Goal: Information Seeking & Learning: Understand process/instructions

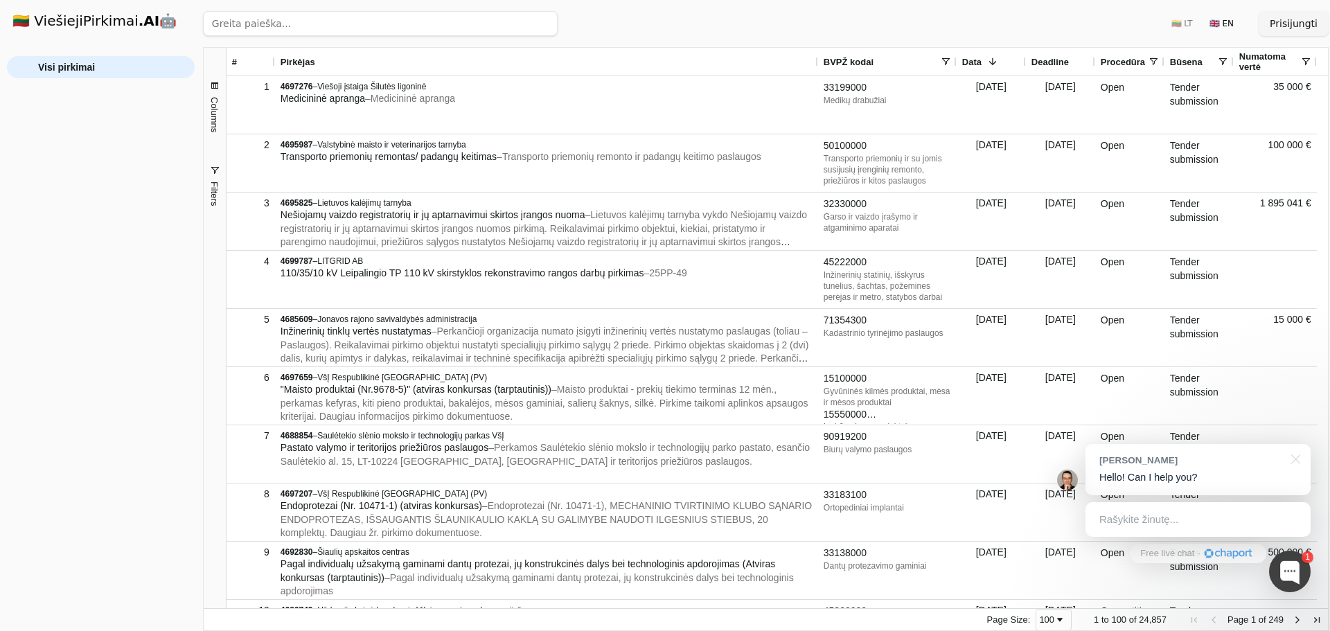
click at [947, 65] on span at bounding box center [945, 61] width 11 height 11
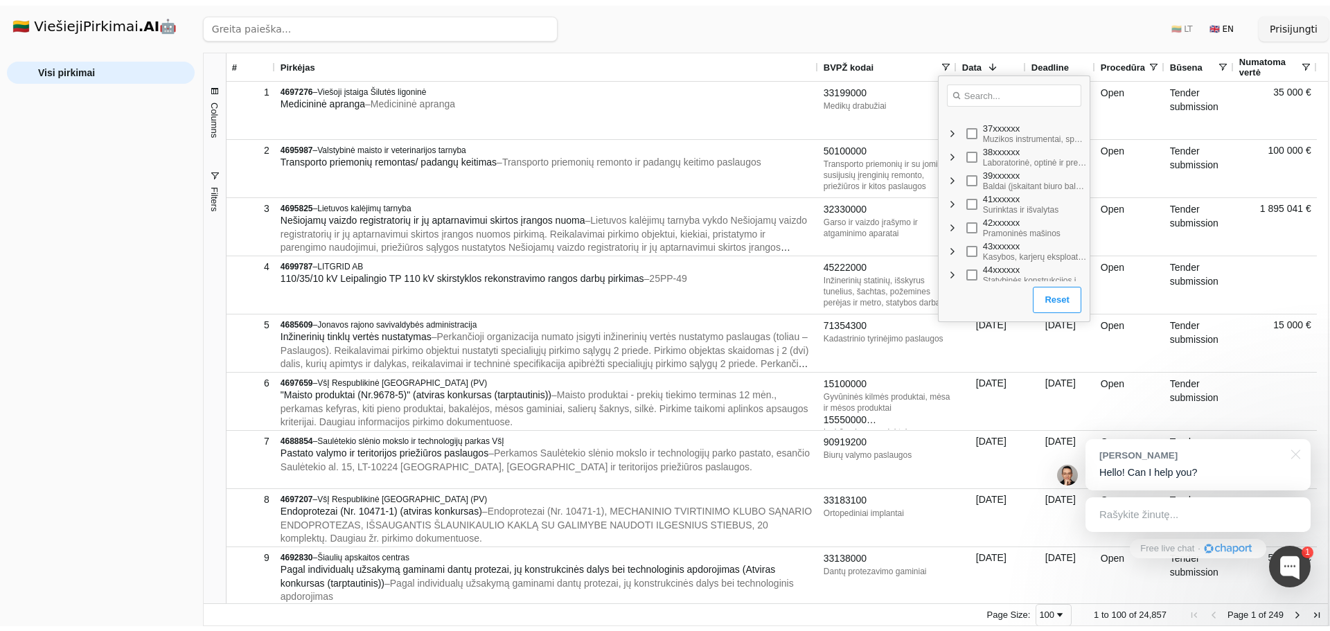
scroll to position [416, 0]
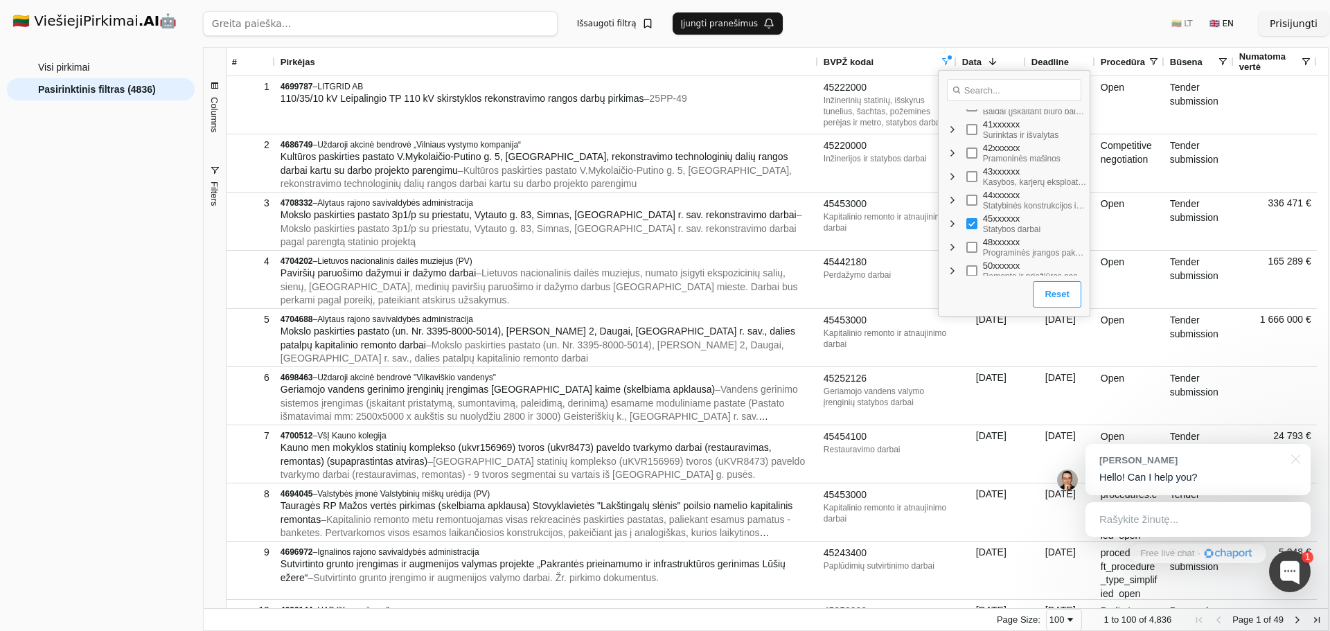
click at [817, 17] on div "Ieškoti Išsaugoti filtrą Įjungti pranešimus 🇱🇹 LT 🇬🇧 EN Prisijungti" at bounding box center [766, 23] width 1126 height 47
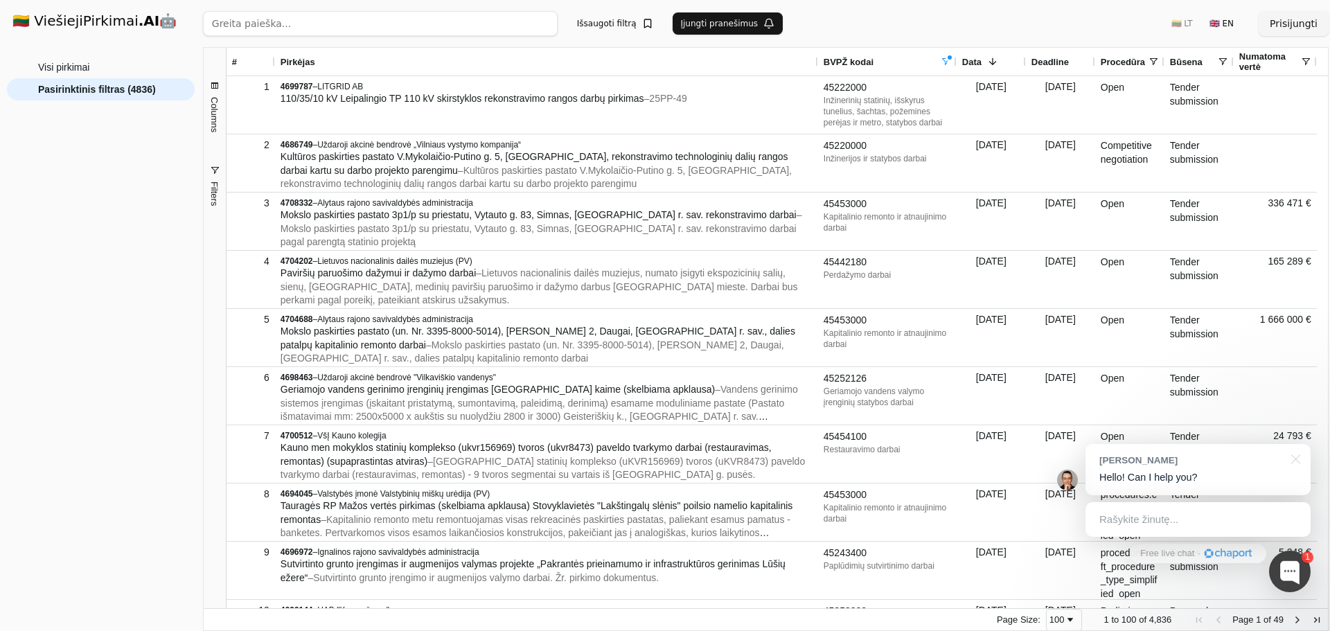
click at [906, 28] on div "Ieškoti Išsaugoti filtrą Įjungti pranešimus 🇱🇹 LT 🇬🇧 EN Prisijungti" at bounding box center [766, 23] width 1126 height 47
click at [101, 224] on div "Visi pirkimai Pasirinktinis filtras (4836)" at bounding box center [101, 338] width 188 height 564
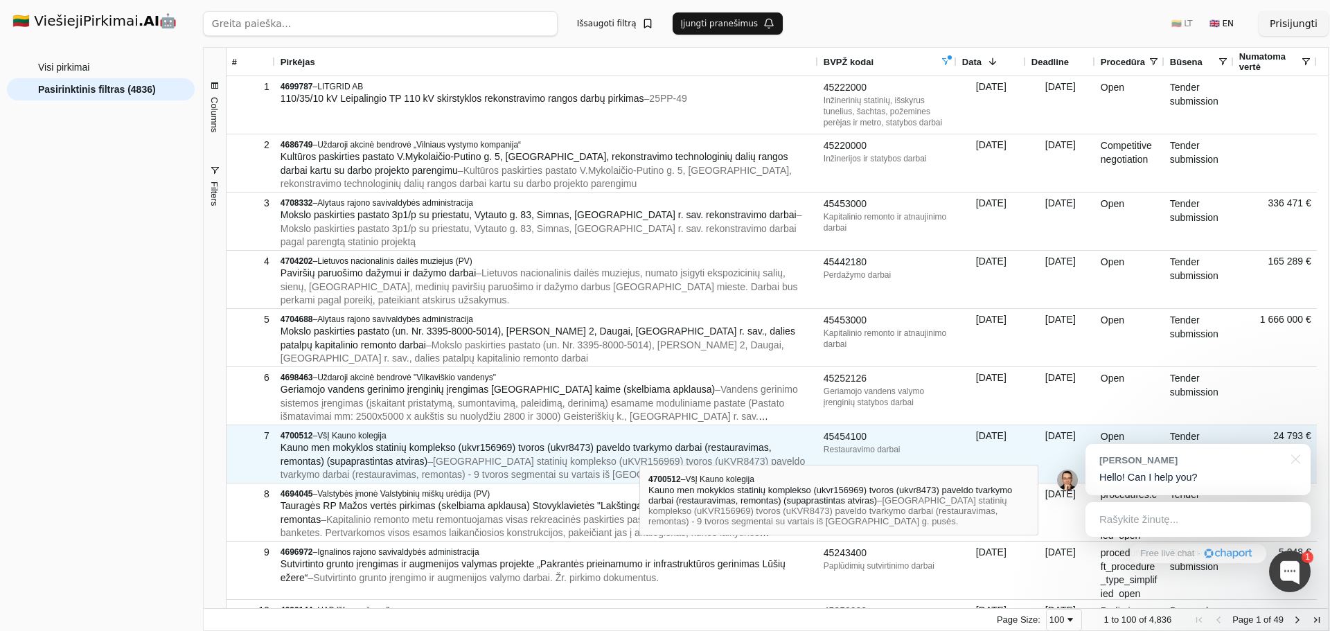
click at [639, 451] on span "Kauno men mokyklos statinių komplekso (ukvr156969) tvoros (ukvr8473) paveldo tv…" at bounding box center [526, 454] width 491 height 25
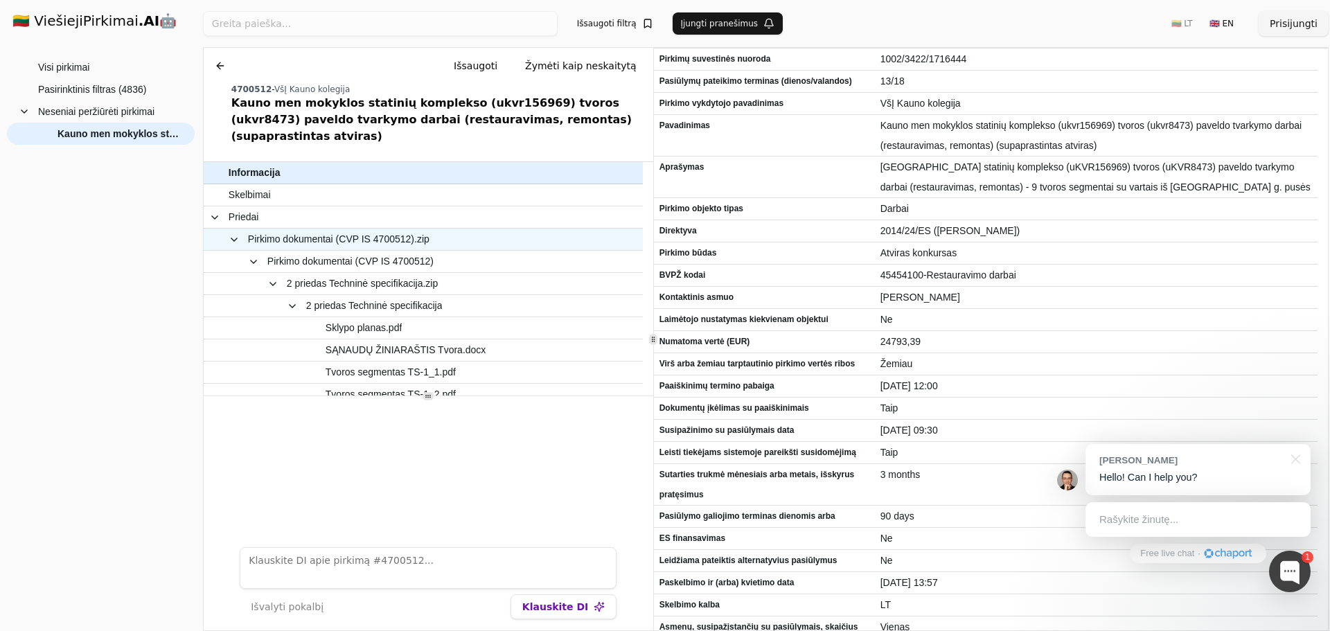
click at [356, 230] on span "Pirkimo dokumentai (CVP IS 4700512).zip" at bounding box center [338, 239] width 181 height 20
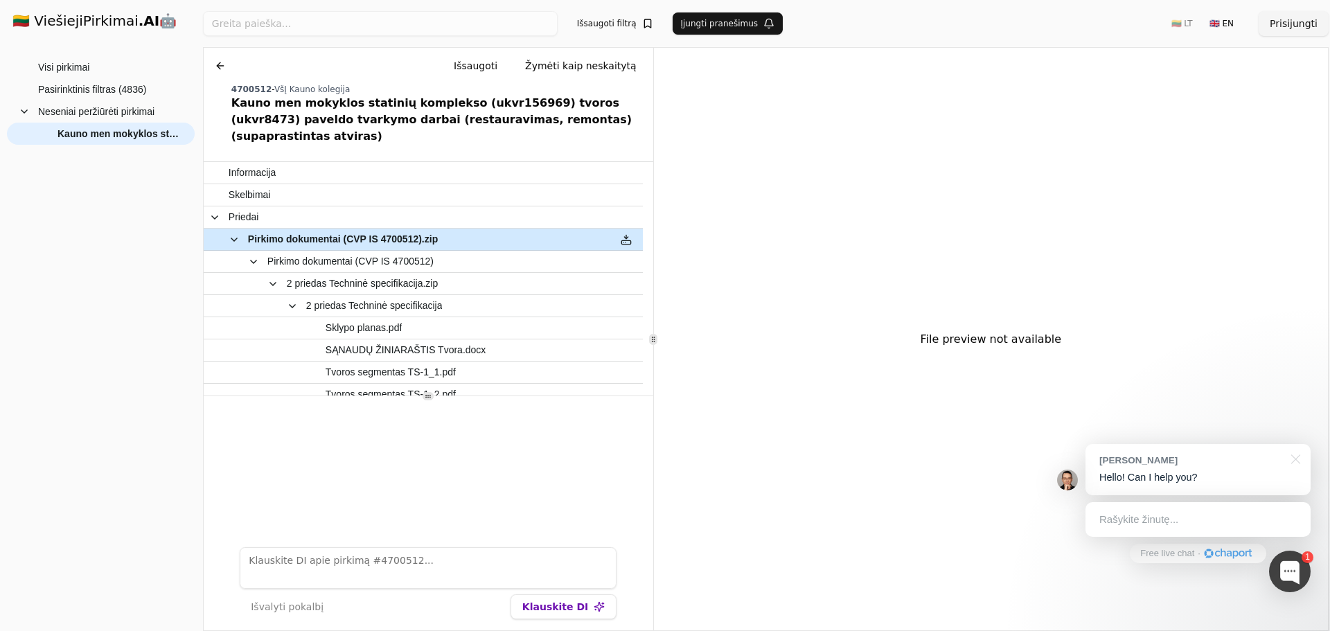
click at [626, 229] on button at bounding box center [626, 239] width 22 height 20
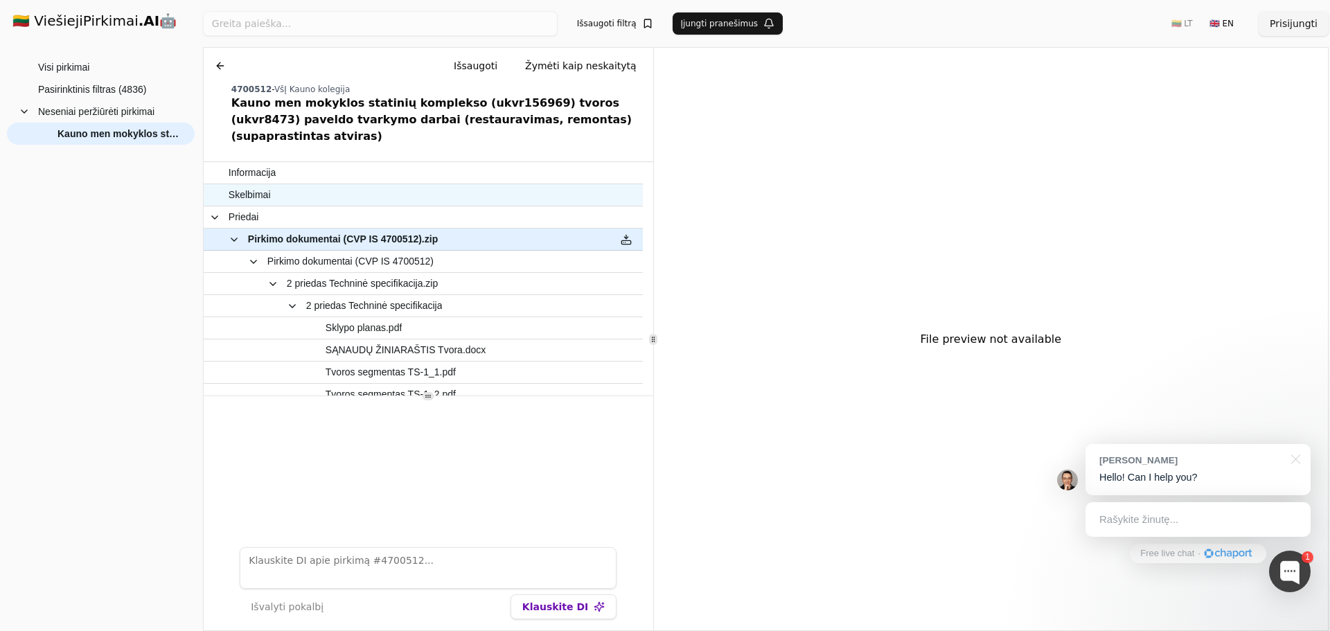
click at [374, 185] on span "Skelbimai" at bounding box center [416, 195] width 375 height 20
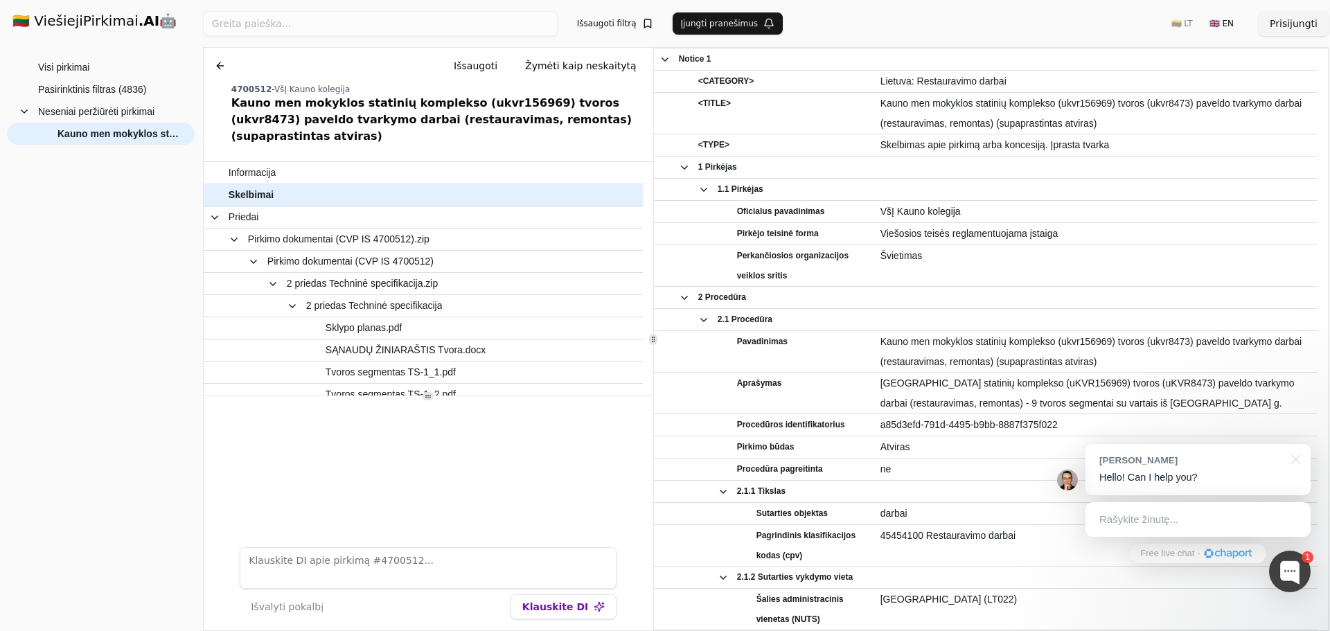
click at [576, 610] on button "Klauskite DI" at bounding box center [563, 606] width 106 height 25
click at [544, 566] on textarea at bounding box center [428, 568] width 377 height 42
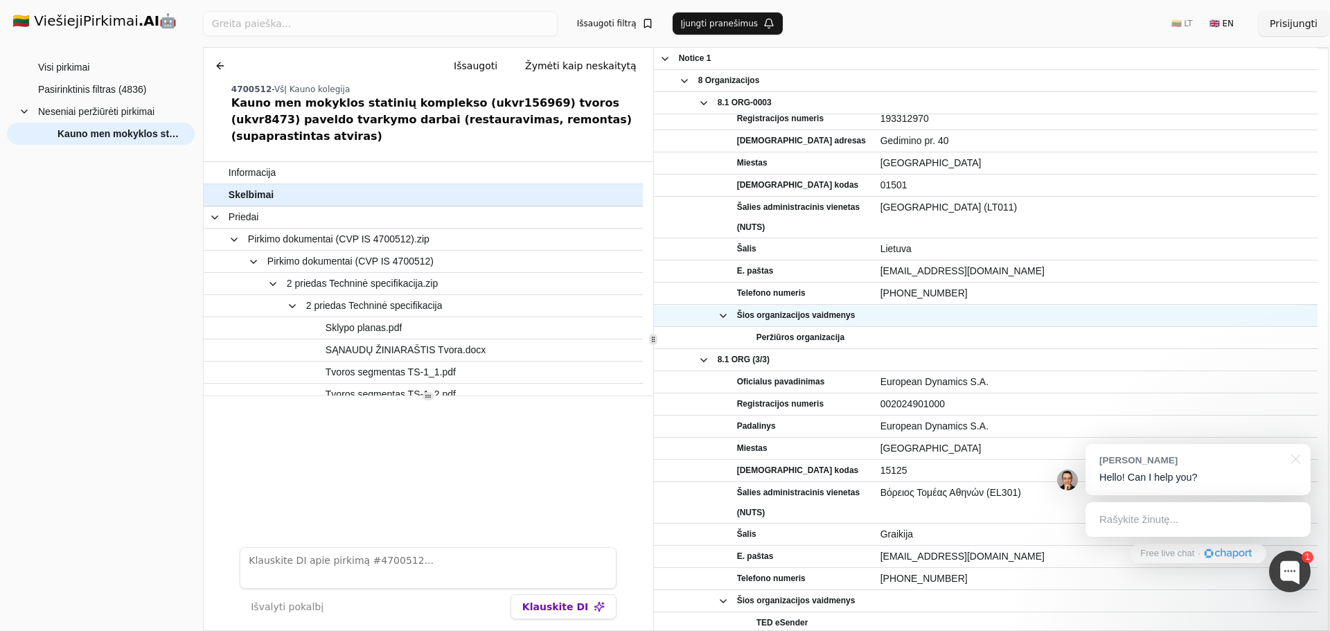
scroll to position [3078, 0]
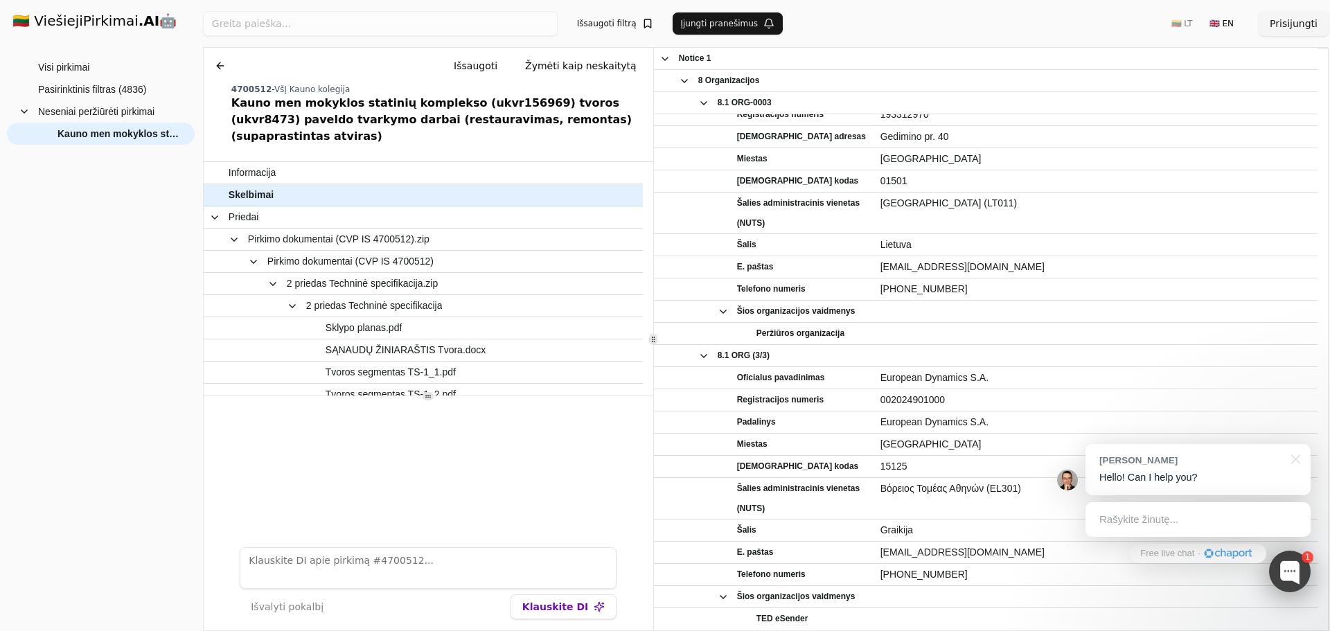
click at [1302, 576] on div at bounding box center [1290, 572] width 42 height 42
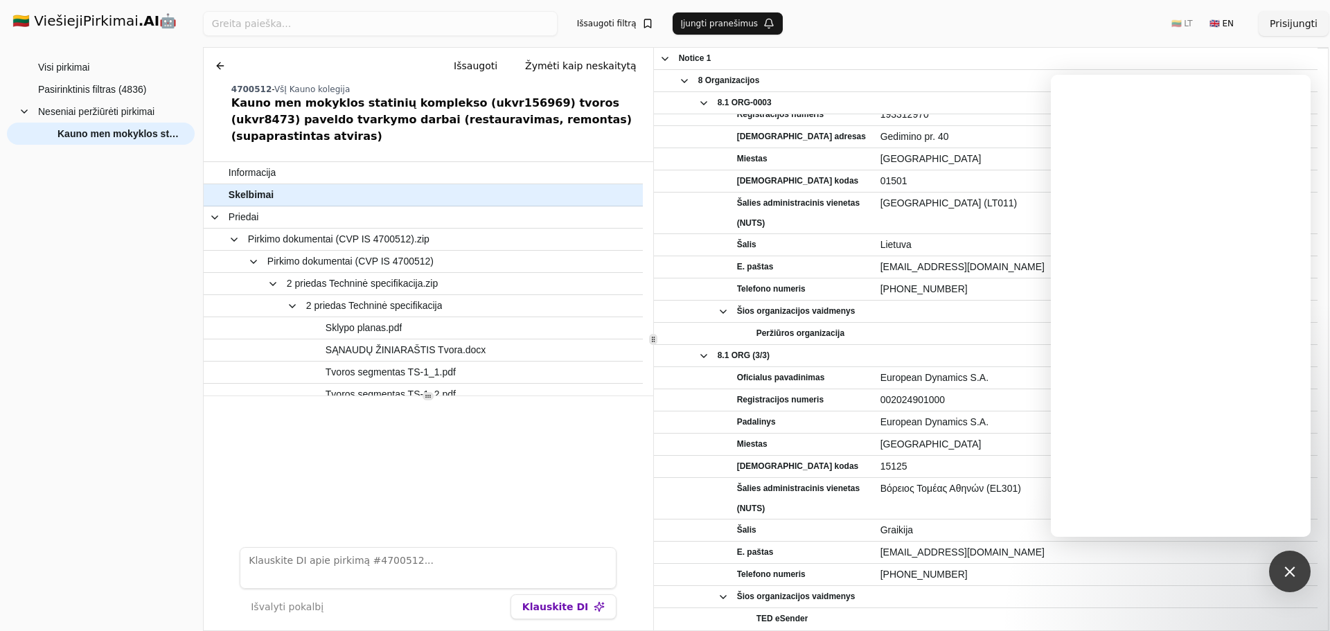
click at [1097, 21] on div "Ieškoti Išsaugoti filtrą Įjungti pranešimus 🇱🇹 LT 🇬🇧 EN Prisijungti" at bounding box center [766, 23] width 1126 height 47
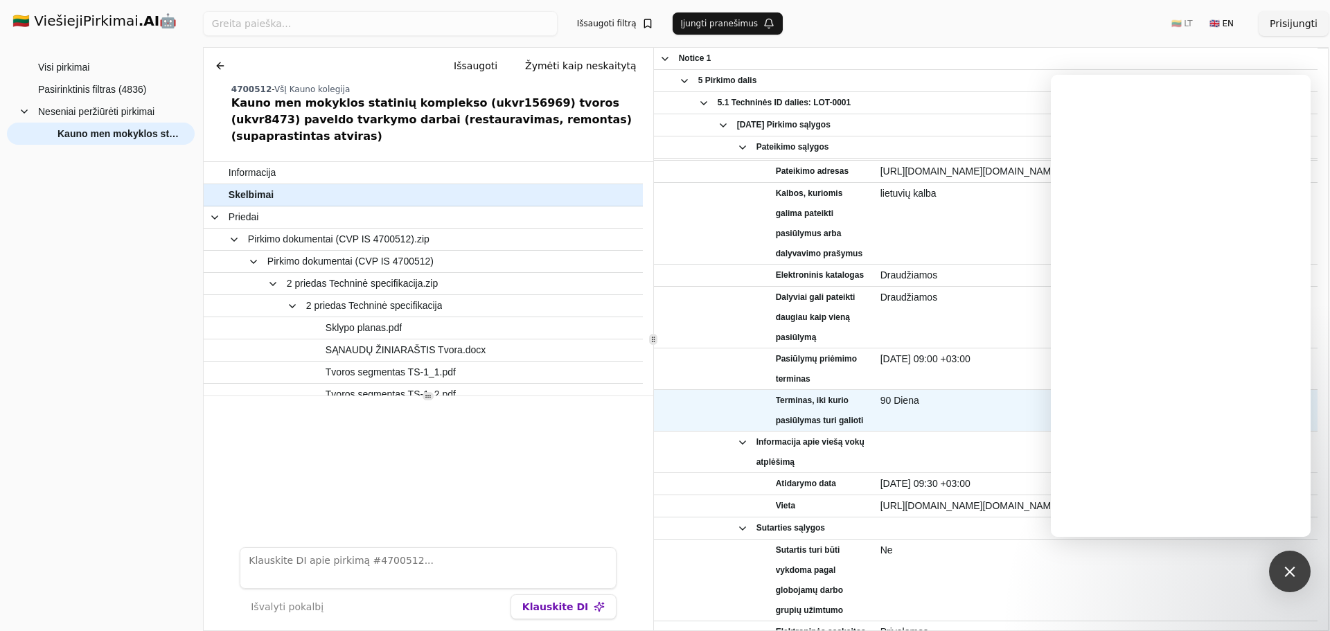
scroll to position [1069, 0]
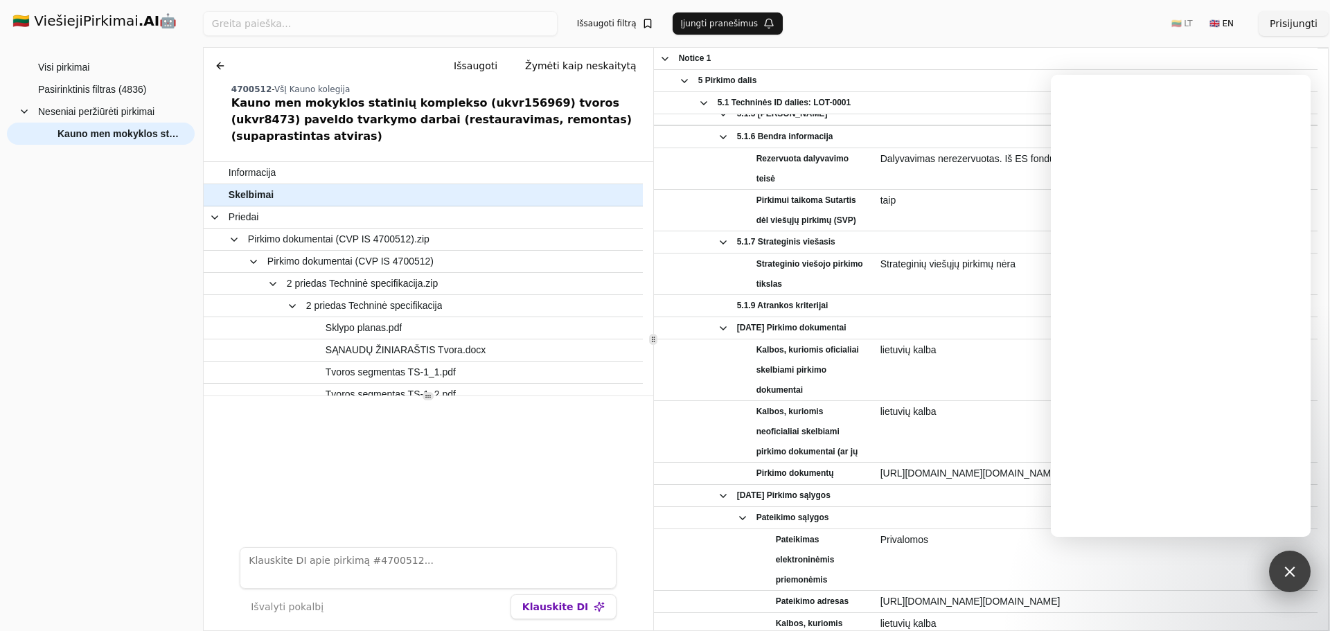
click at [1289, 574] on div at bounding box center [1289, 571] width 19 height 19
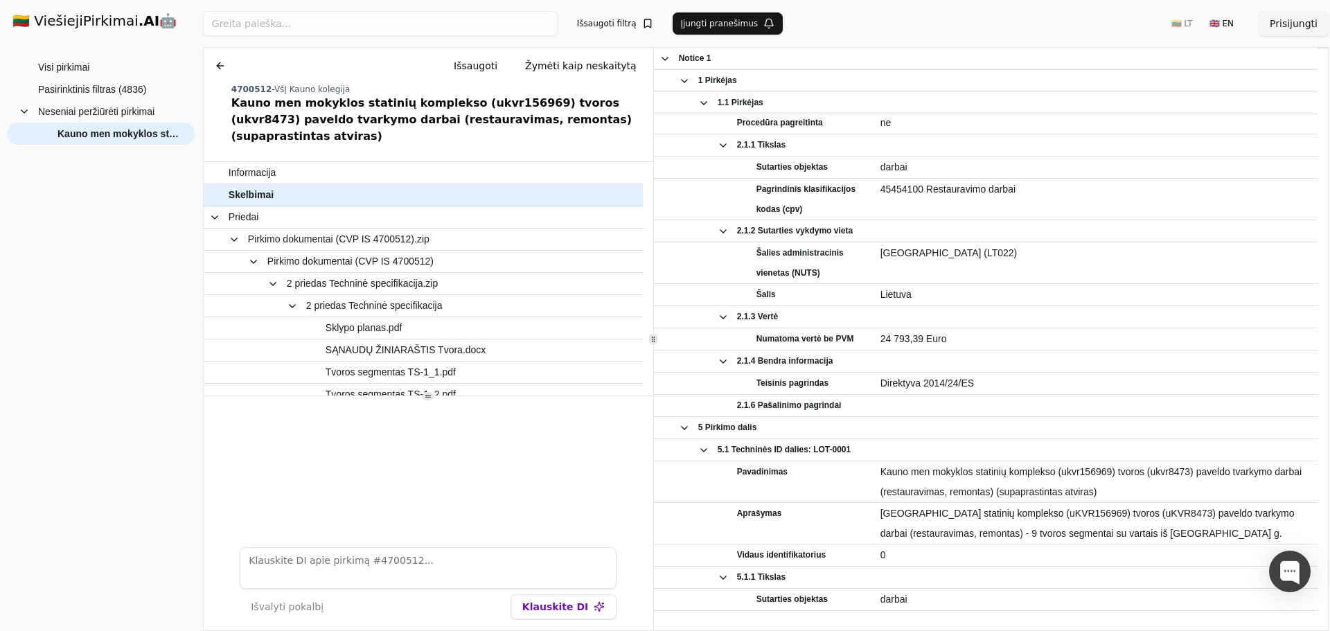
scroll to position [0, 0]
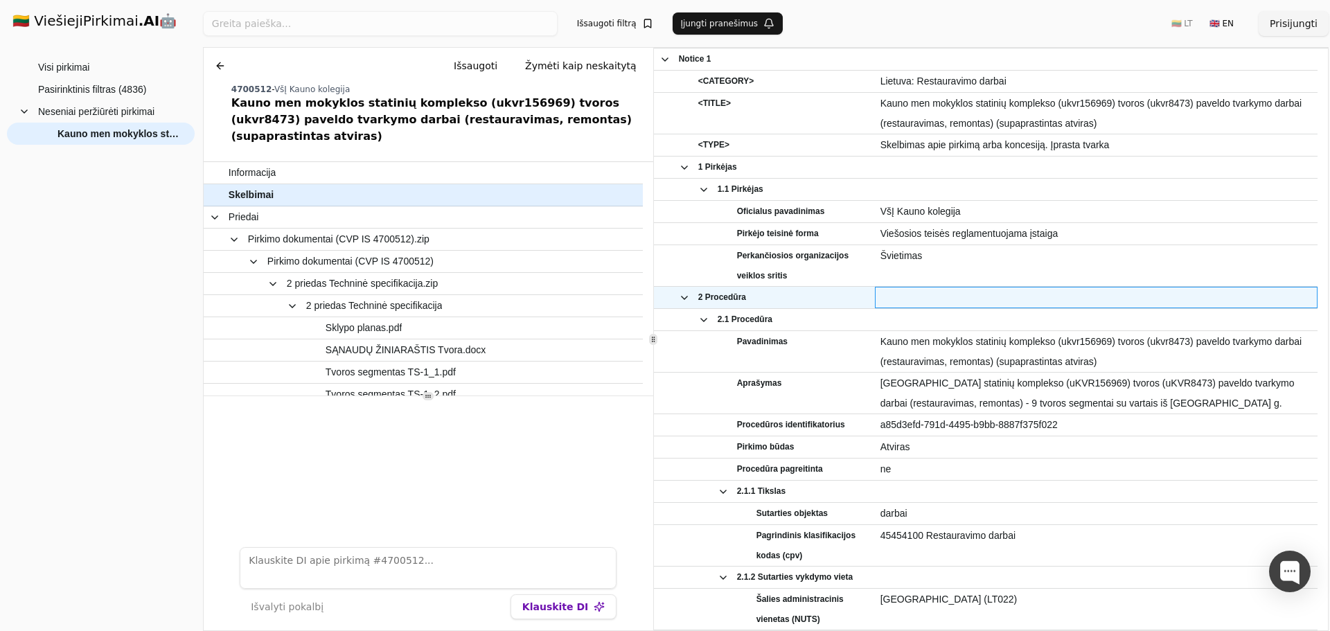
click at [1092, 294] on div at bounding box center [1096, 297] width 443 height 21
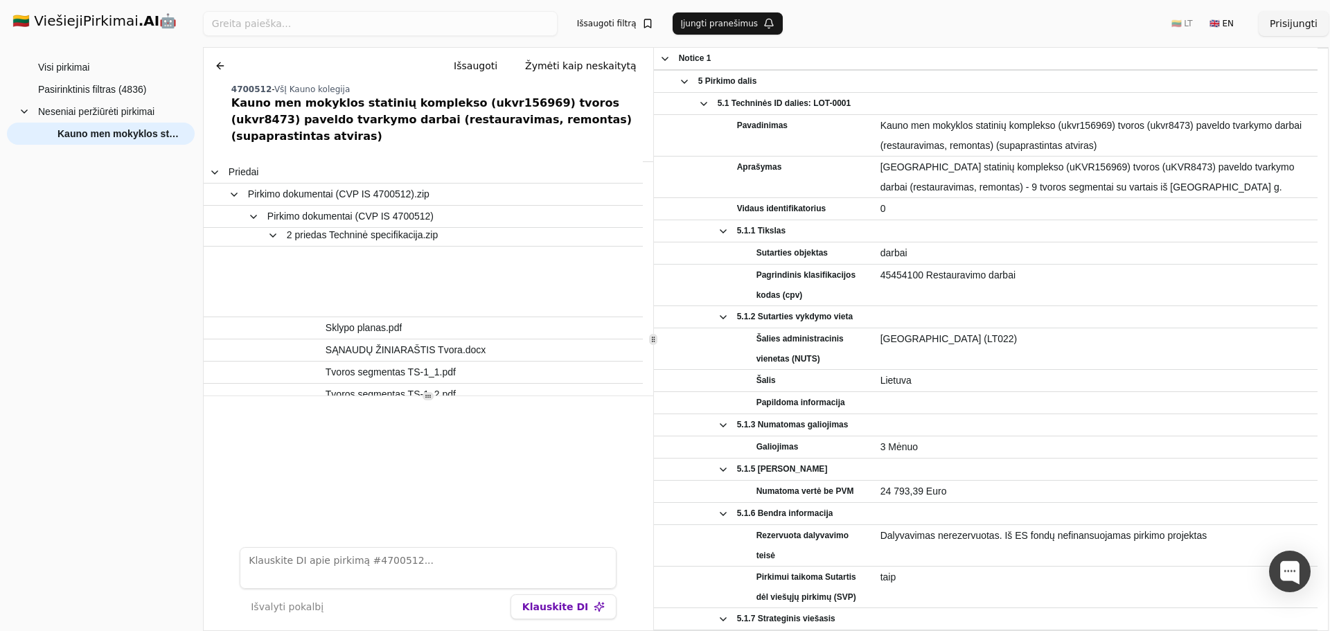
scroll to position [290, 0]
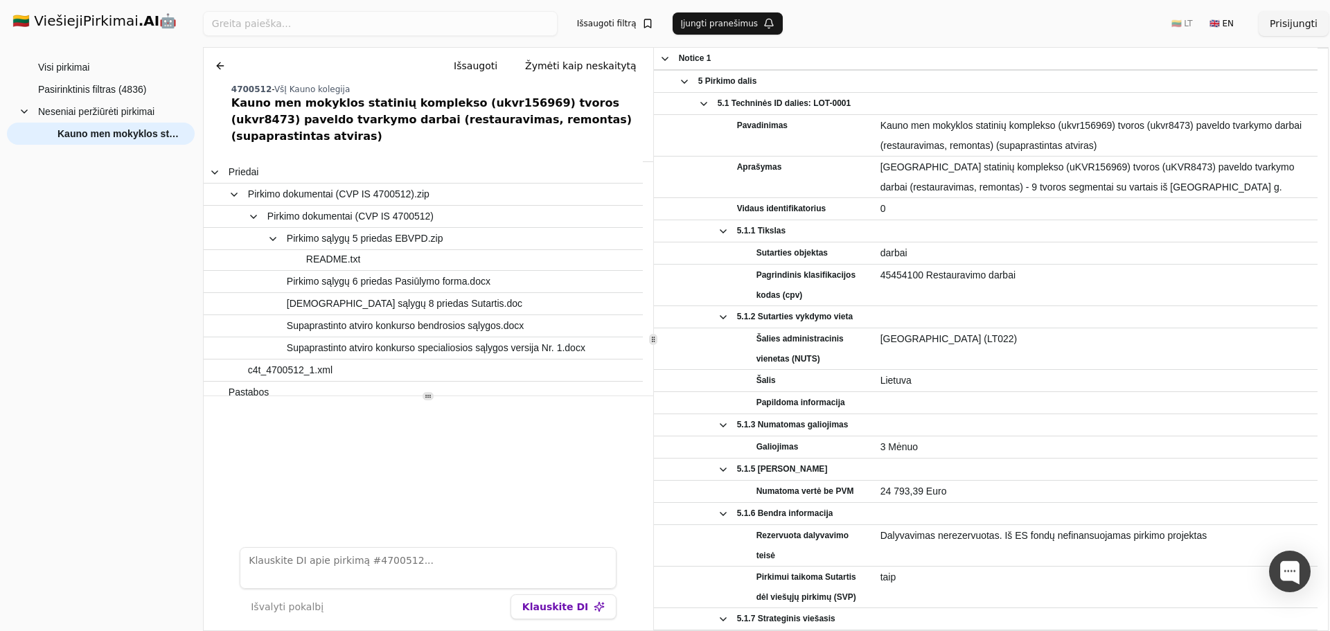
click at [396, 550] on textarea at bounding box center [428, 568] width 377 height 42
click at [357, 563] on textarea "kaip parsisiųsti skelbimą zpie pirkimą?" at bounding box center [428, 568] width 377 height 42
type textarea "kaip parsisiųsti skelbimą apie pirkimą?"
click at [556, 607] on button "Klauskite DI" at bounding box center [563, 606] width 106 height 25
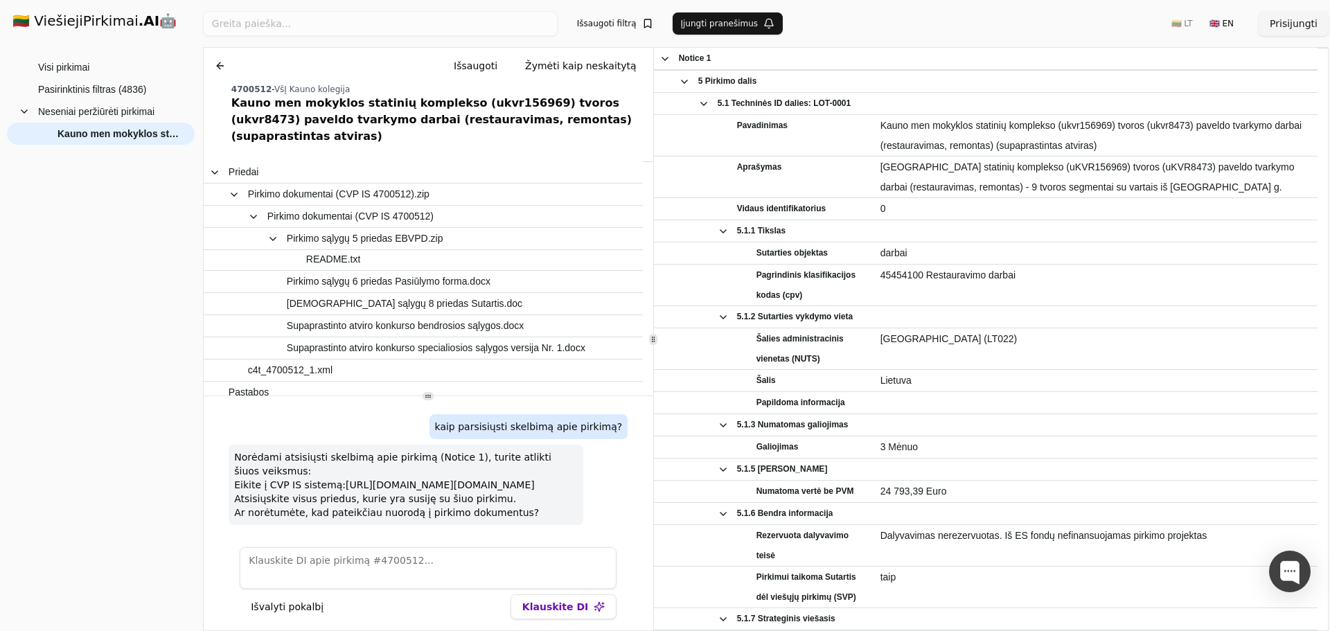
click at [344, 569] on textarea at bounding box center [428, 568] width 377 height 42
type textarea "Taip"
click at [564, 603] on button "Klauskite DI" at bounding box center [563, 606] width 106 height 25
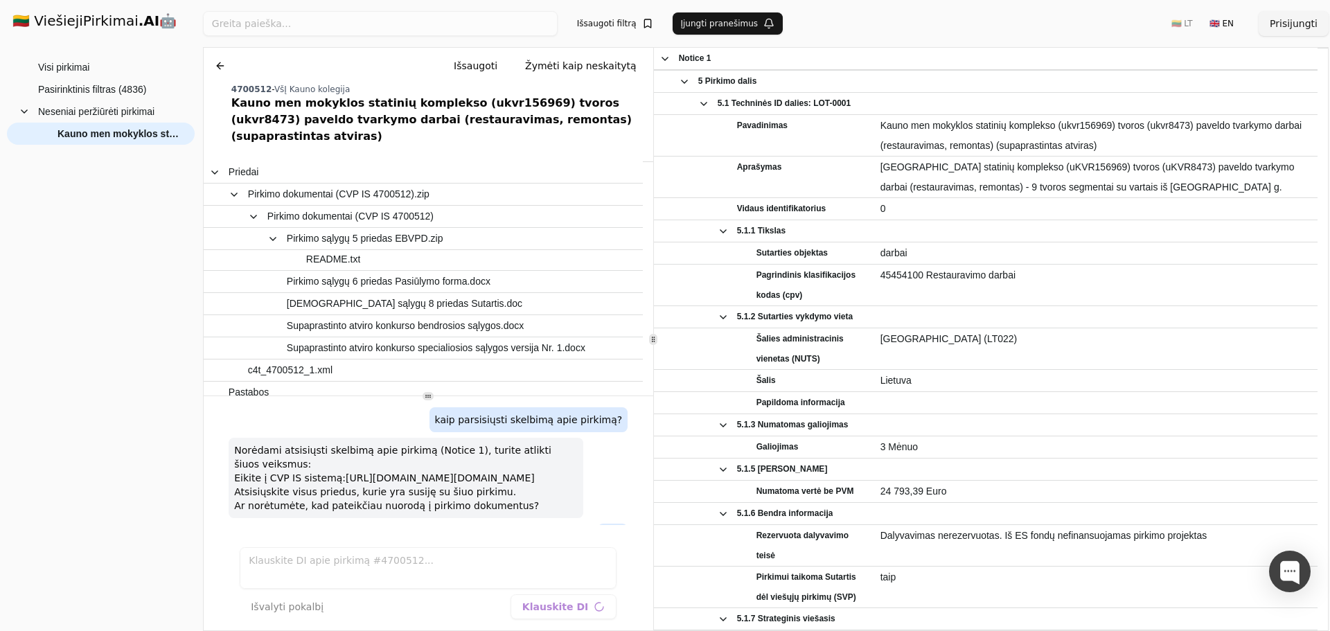
drag, startPoint x: 490, startPoint y: 465, endPoint x: 450, endPoint y: 473, distance: 41.7
click at [490, 471] on li "Eikite į CVP IS sistemą: [URL][DOMAIN_NAME][DOMAIN_NAME]" at bounding box center [406, 478] width 344 height 14
click at [341, 485] on li "Eikite į CVP IS sistemą: [URL][DOMAIN_NAME][DOMAIN_NAME]" at bounding box center [406, 478] width 344 height 14
drag, startPoint x: 344, startPoint y: 486, endPoint x: 336, endPoint y: 492, distance: 9.4
click at [338, 485] on li "Eikite į CVP IS sistemą: [URL][DOMAIN_NAME][DOMAIN_NAME]" at bounding box center [406, 478] width 344 height 14
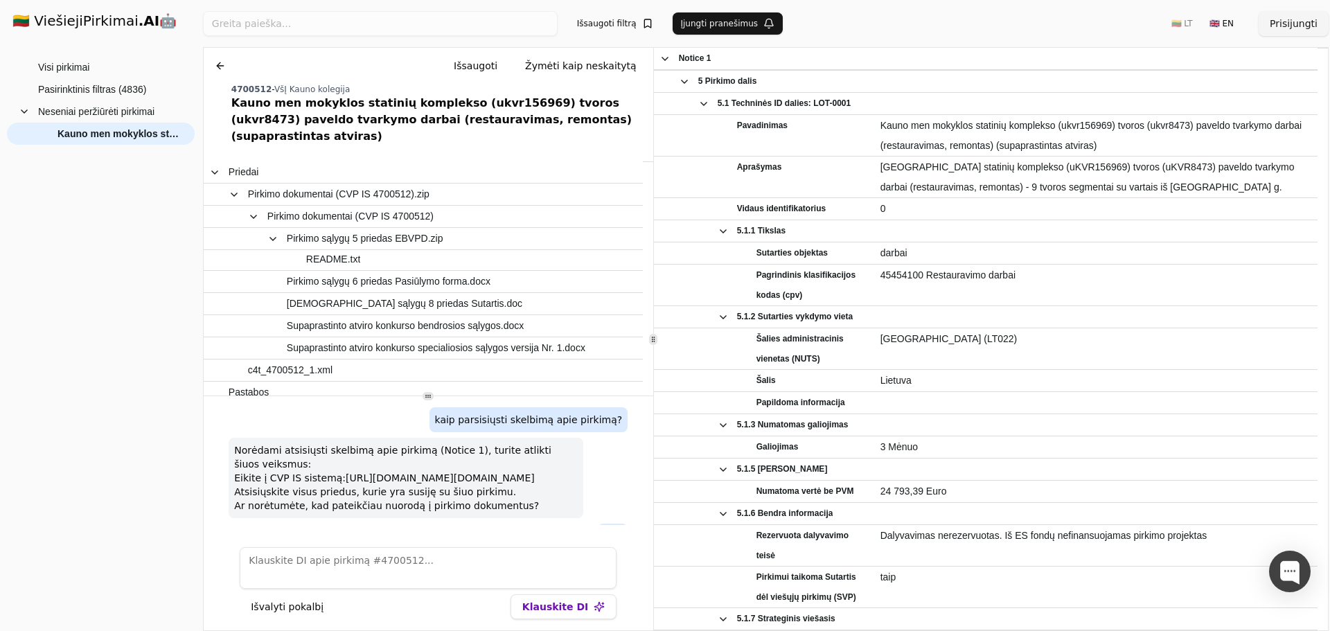
drag, startPoint x: 326, startPoint y: 481, endPoint x: 237, endPoint y: 470, distance: 89.4
click at [229, 467] on div "Norėdami atsisiųsti skelbimą apie pirkimą (Notice 1), turite atlikti šiuos veik…" at bounding box center [406, 478] width 355 height 80
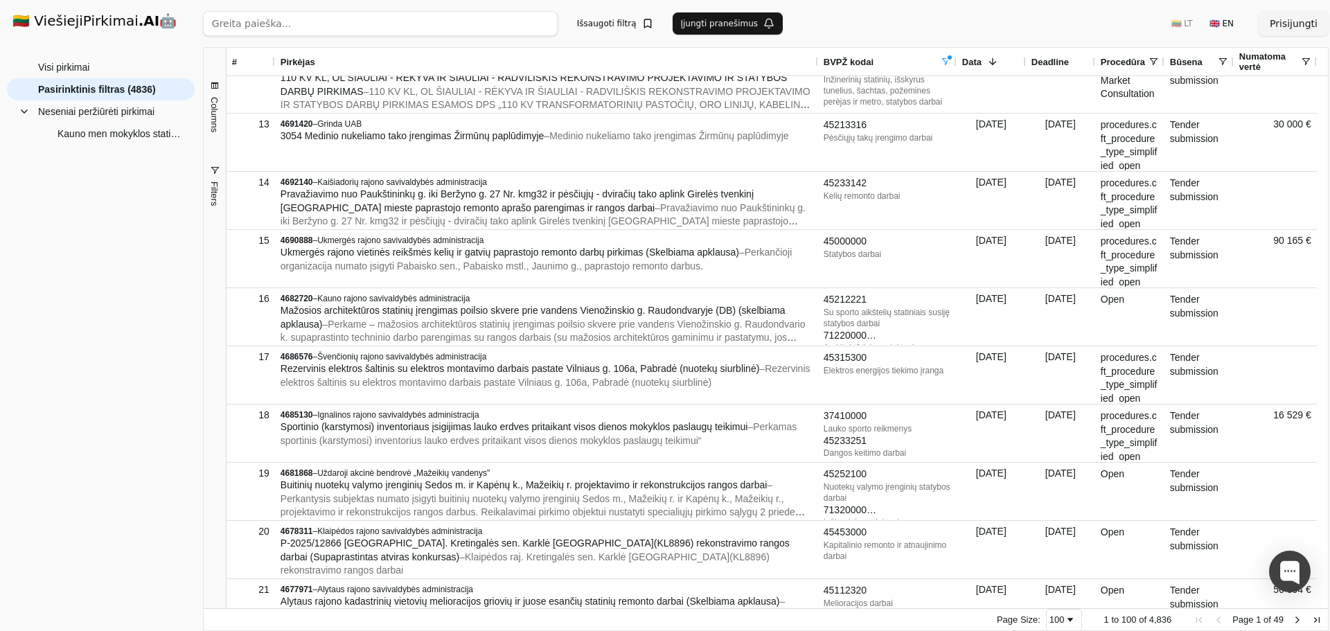
scroll to position [669, 0]
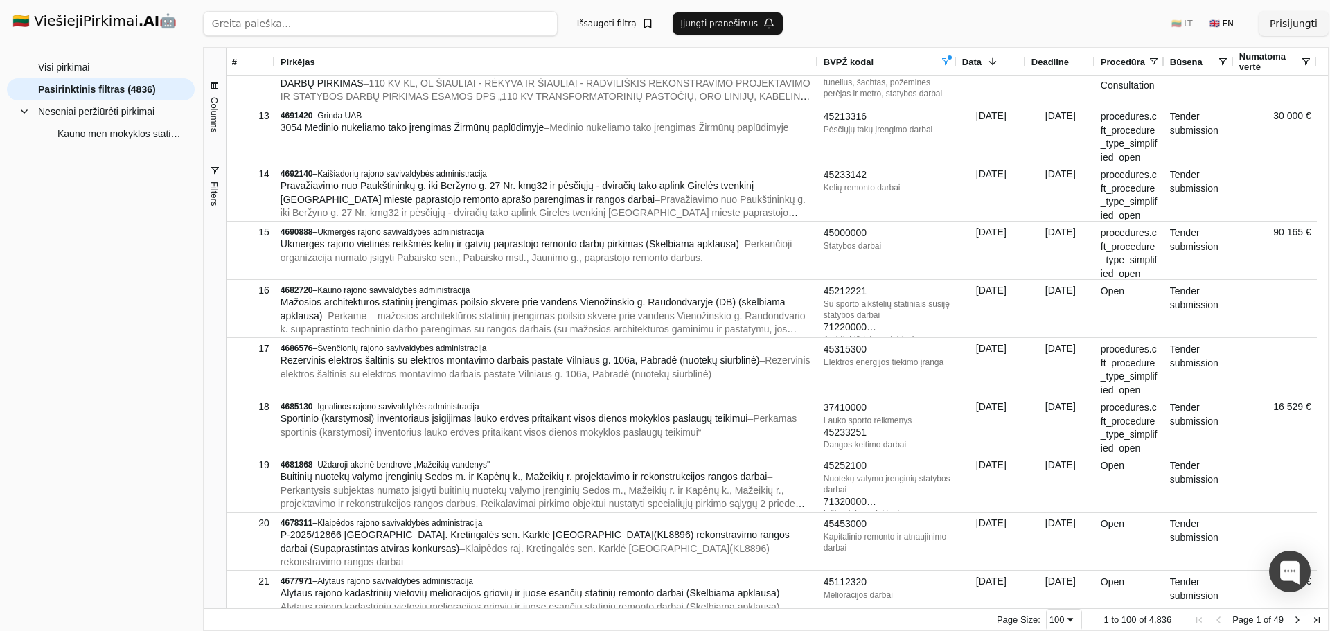
click at [215, 431] on div "Columns Filters" at bounding box center [215, 328] width 22 height 560
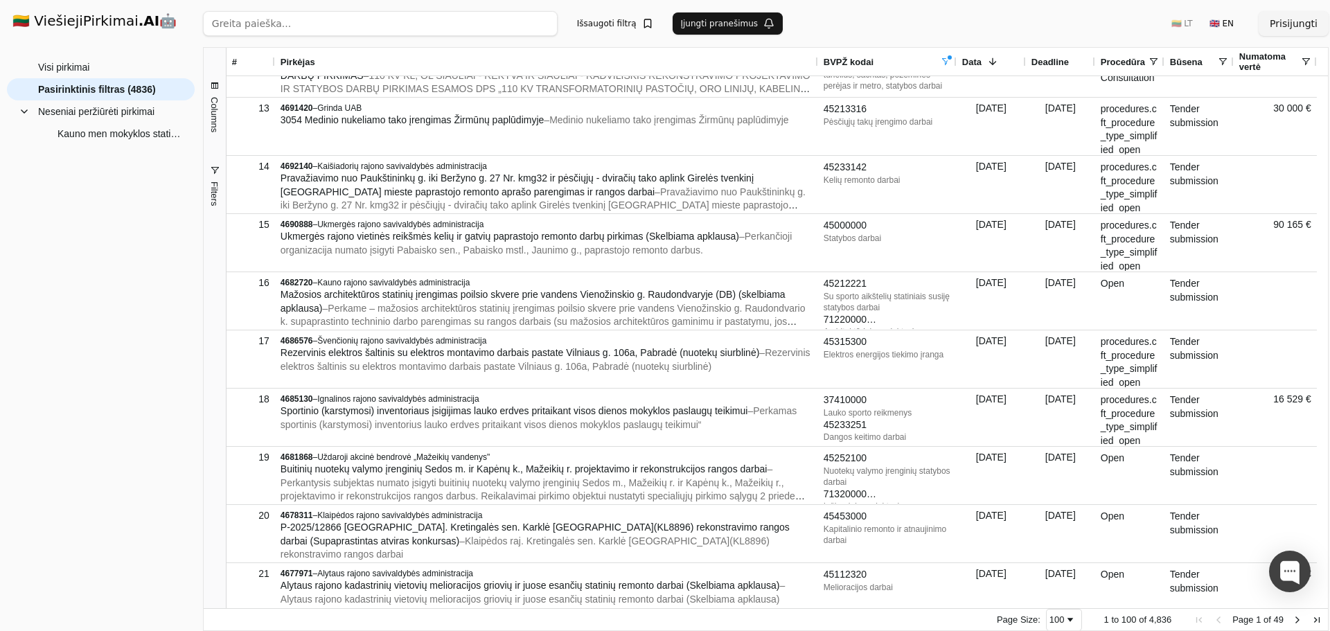
scroll to position [788, 0]
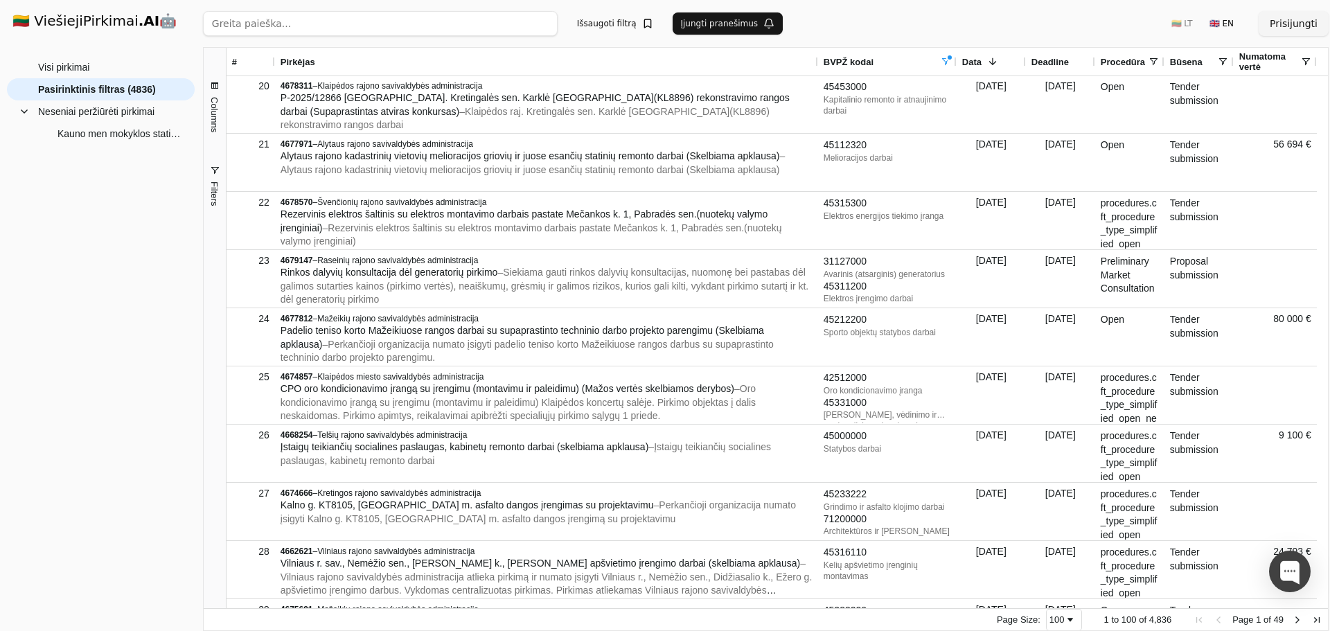
click at [98, 264] on div "Visi pirkimai Pasirinktinis filtras (4836) Neseniai peržiūrėti pirkimai Kauno m…" at bounding box center [101, 338] width 188 height 564
